Goal: Information Seeking & Learning: Learn about a topic

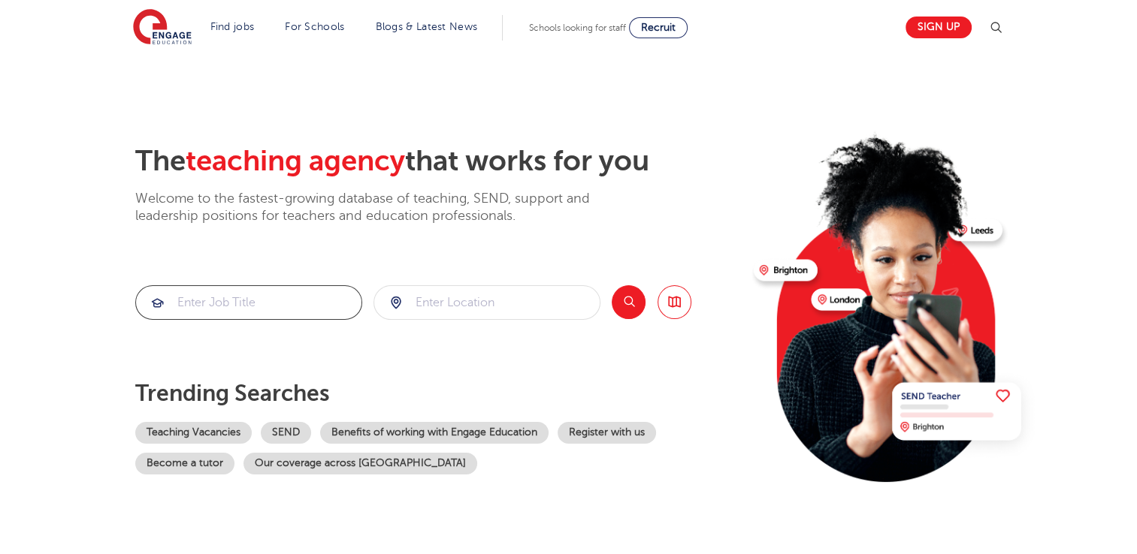
click at [225, 301] on input "search" at bounding box center [248, 302] width 225 height 33
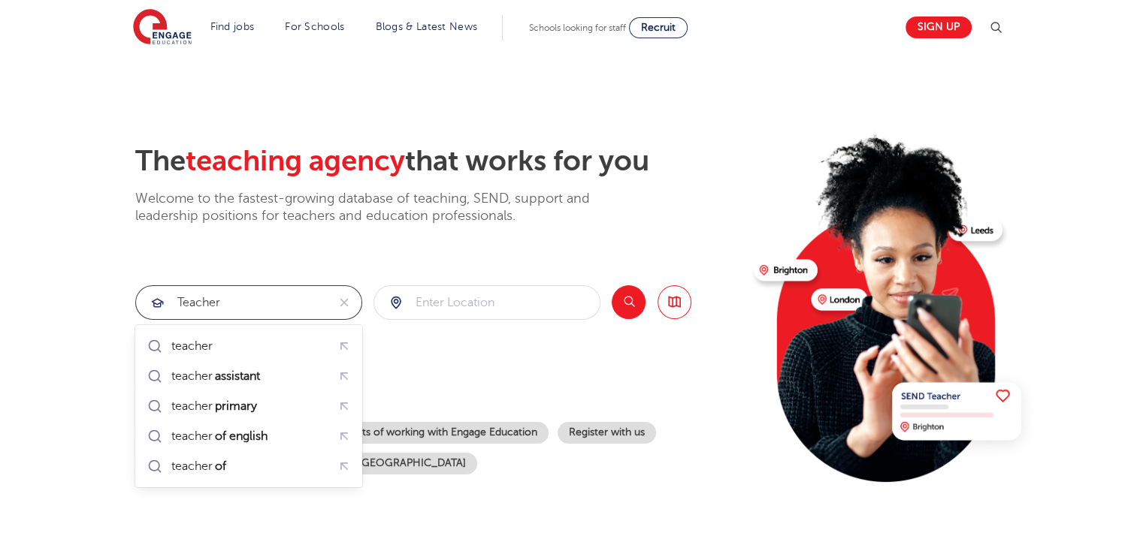
type input "teacher"
click at [453, 299] on input "search" at bounding box center [486, 302] width 225 height 33
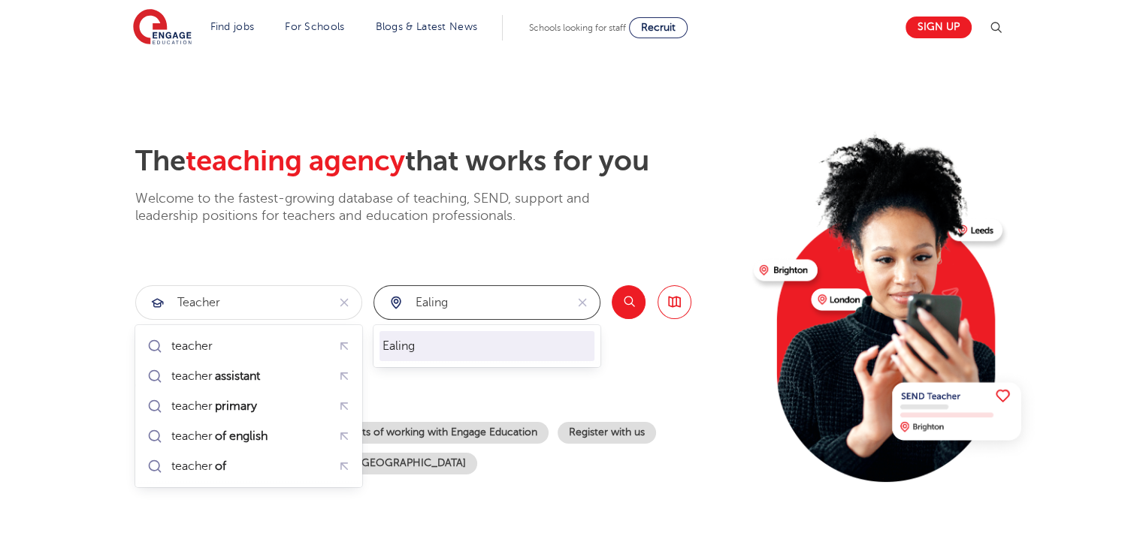
click at [415, 347] on li "Ealing" at bounding box center [486, 346] width 215 height 30
type input "Ealing"
click at [625, 302] on button "Search" at bounding box center [629, 303] width 34 height 34
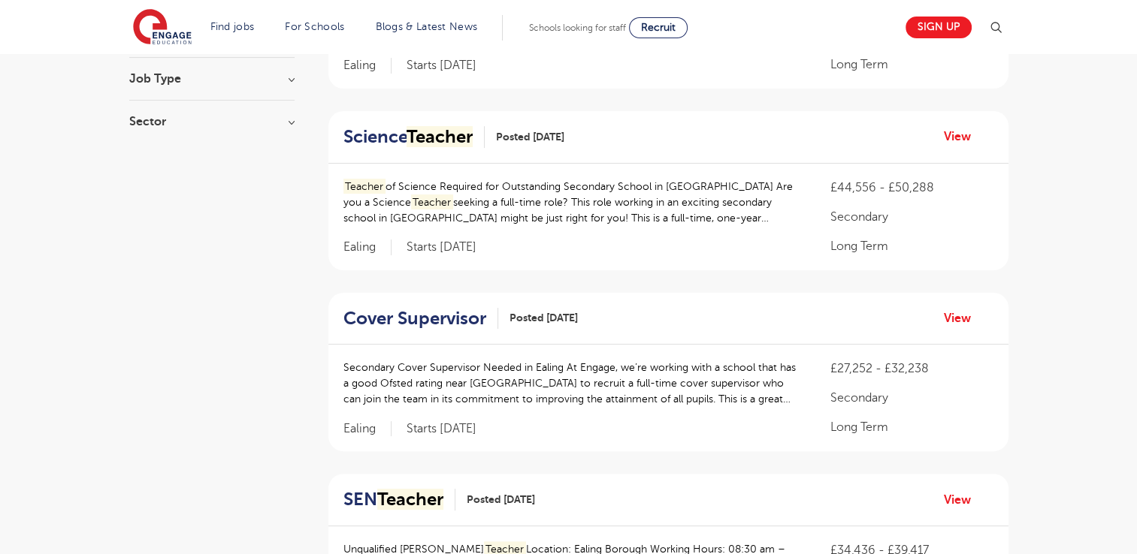
scroll to position [281, 0]
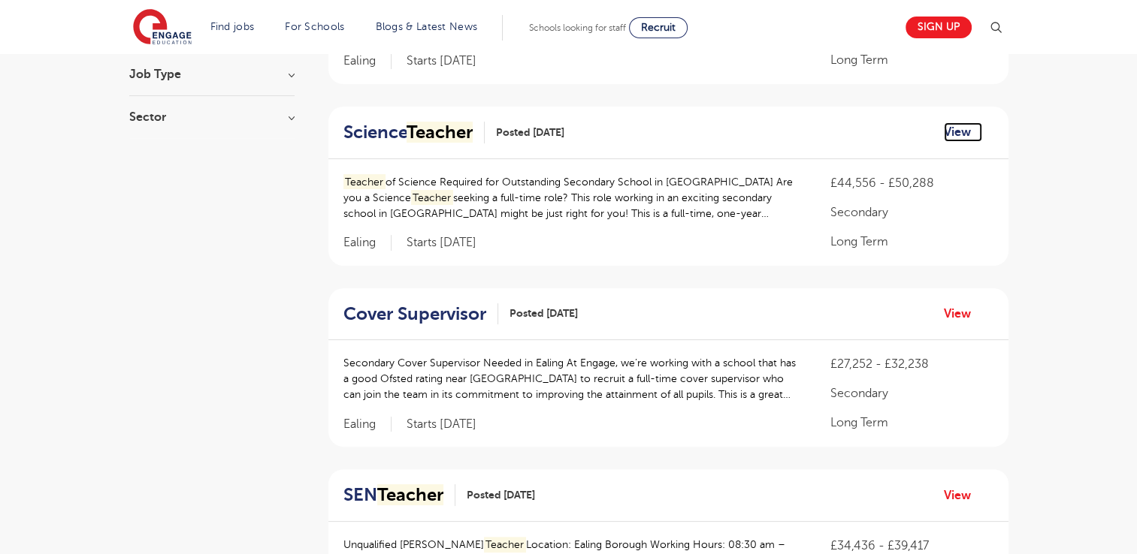
click at [965, 137] on link "View" at bounding box center [963, 132] width 38 height 20
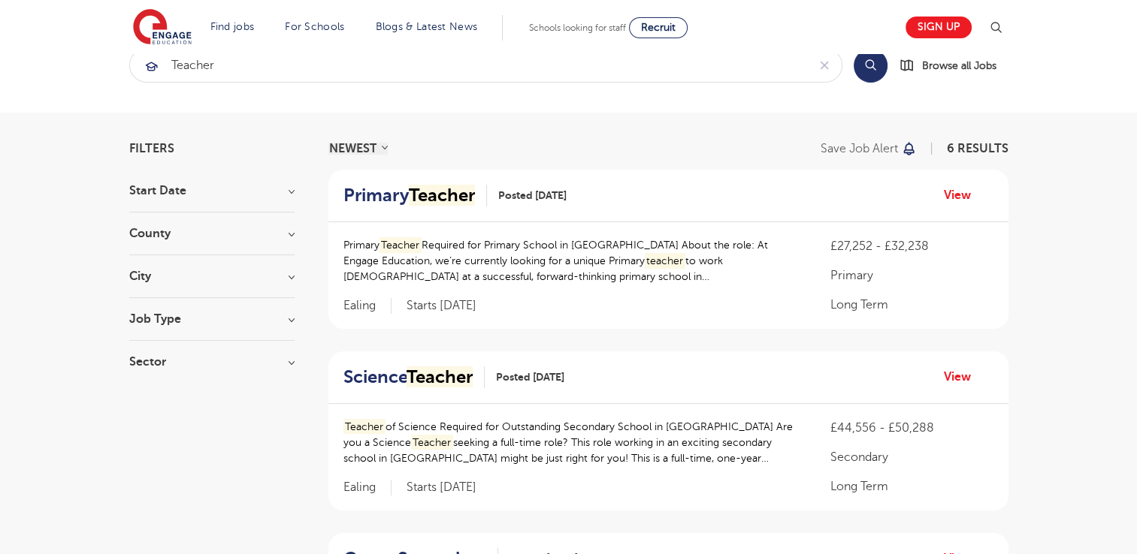
scroll to position [0, 0]
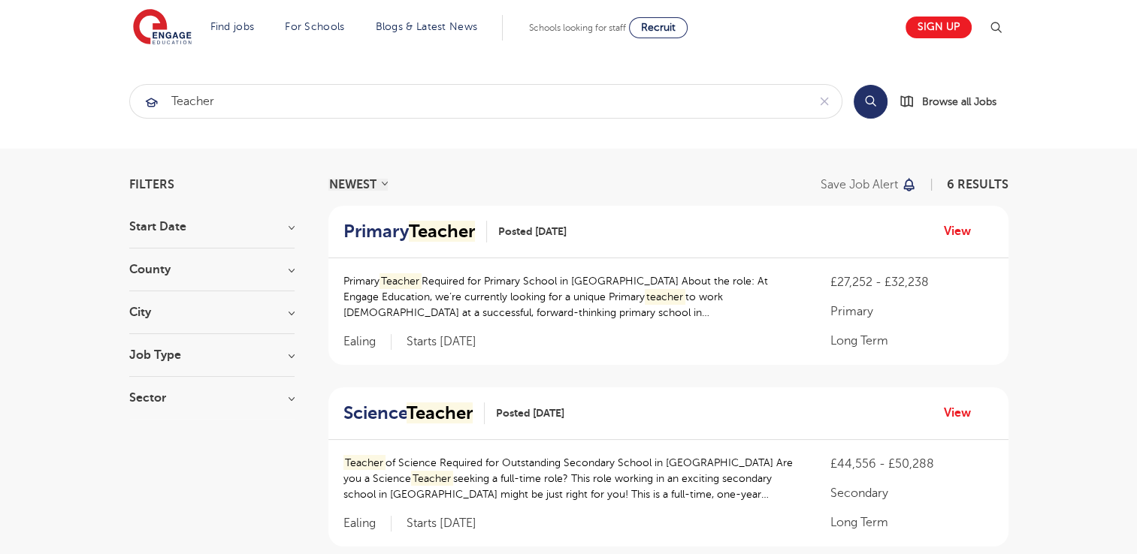
click at [878, 104] on button "Search" at bounding box center [871, 102] width 34 height 34
